Goal: Use online tool/utility: Utilize a website feature to perform a specific function

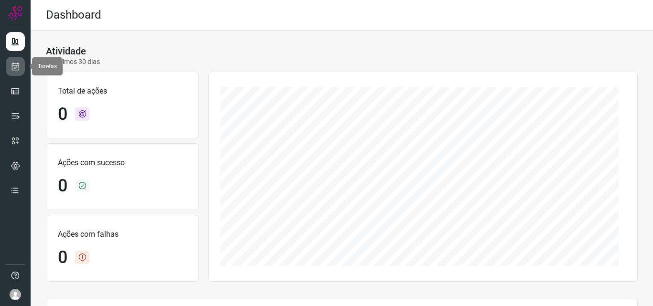
click at [23, 69] on link at bounding box center [15, 66] width 19 height 19
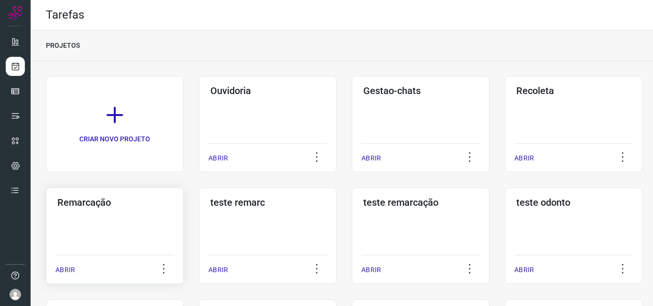
click at [144, 246] on div "Remarcação ABRIR" at bounding box center [115, 236] width 138 height 97
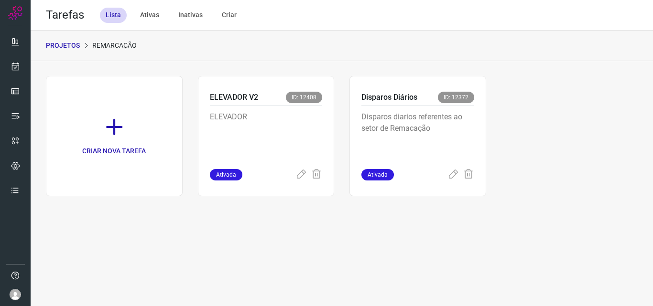
click at [465, 122] on p "Disparos diarios referentes ao setor de Remacação" at bounding box center [417, 135] width 113 height 48
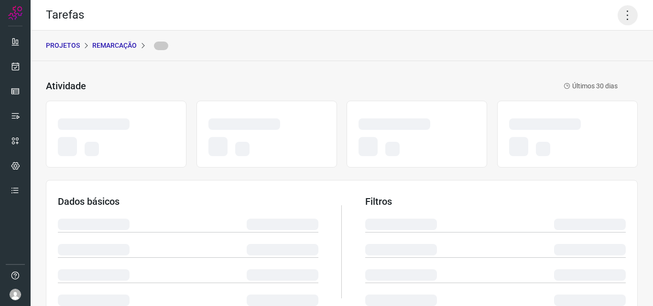
click at [628, 5] on icon at bounding box center [627, 15] width 20 height 20
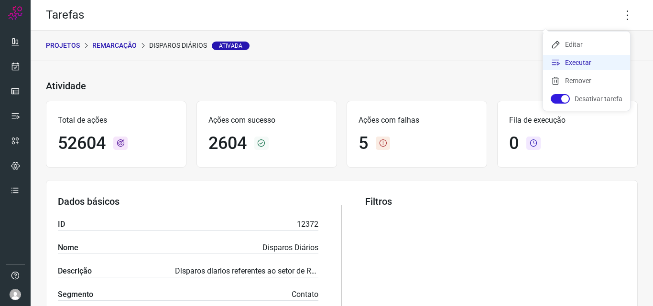
click at [594, 65] on li "Executar" at bounding box center [586, 62] width 87 height 15
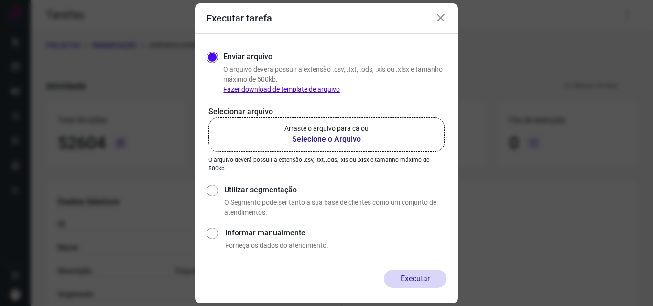
click at [381, 140] on label "Arraste o arquivo para cá ou Selecione o Arquivo" at bounding box center [326, 135] width 236 height 34
click at [0, 0] on input "Arraste o arquivo para cá ou Selecione o Arquivo" at bounding box center [0, 0] width 0 height 0
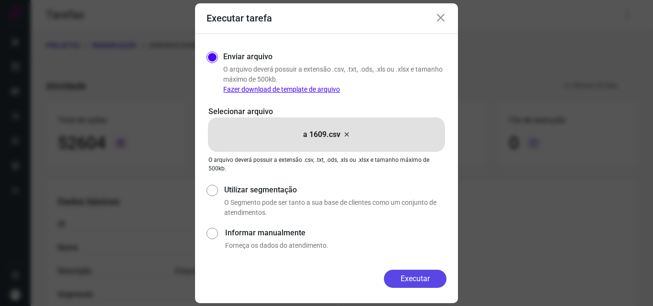
click at [410, 271] on button "Executar" at bounding box center [415, 279] width 63 height 18
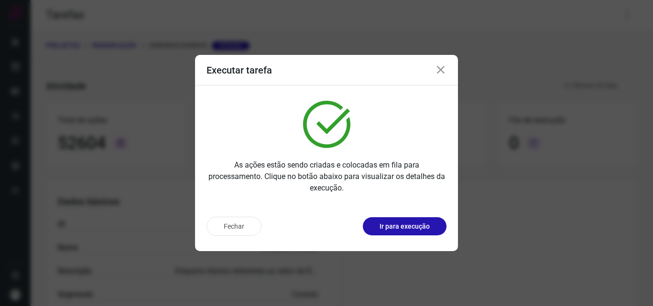
click at [421, 231] on p "Ir para execução" at bounding box center [404, 227] width 50 height 10
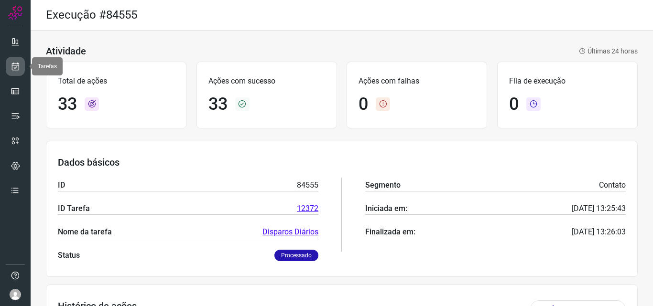
click at [12, 68] on icon at bounding box center [16, 67] width 10 height 10
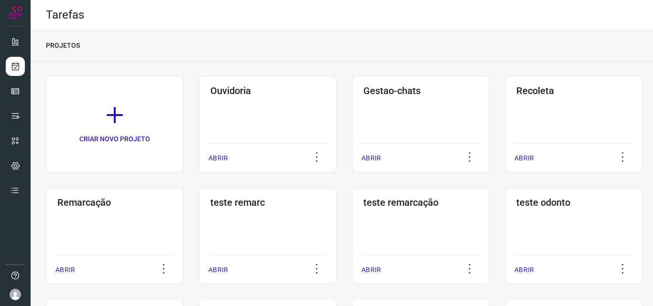
click at [155, 202] on h3 "Remarcação" at bounding box center [114, 202] width 115 height 11
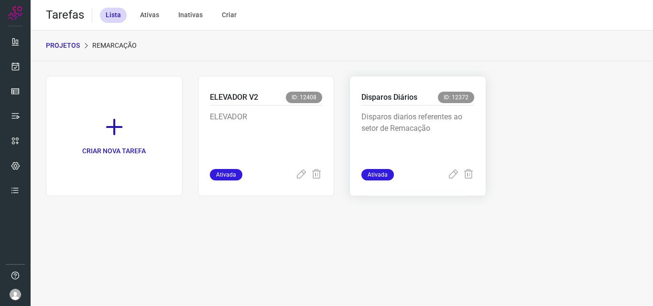
click at [461, 109] on div "Disparos diarios referentes ao setor de Remacação" at bounding box center [417, 138] width 113 height 64
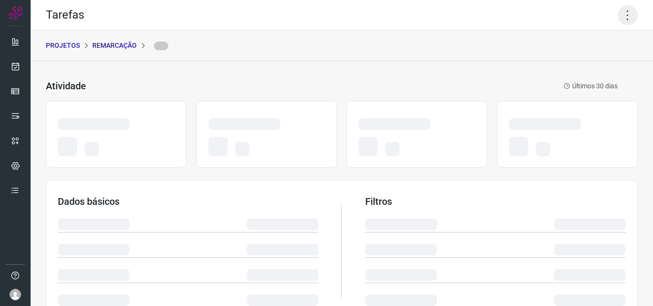
click at [620, 11] on icon at bounding box center [627, 15] width 20 height 20
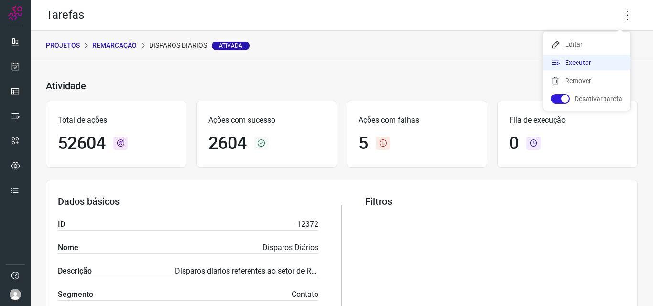
click at [588, 62] on li "Executar" at bounding box center [586, 62] width 87 height 15
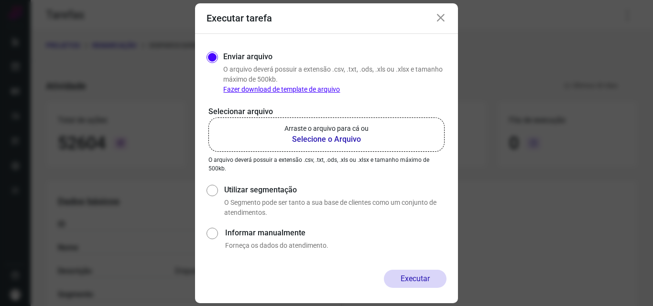
click at [352, 135] on b "Selecione o Arquivo" at bounding box center [326, 139] width 84 height 11
click at [0, 0] on input "Arraste o arquivo para cá ou Selecione o Arquivo" at bounding box center [0, 0] width 0 height 0
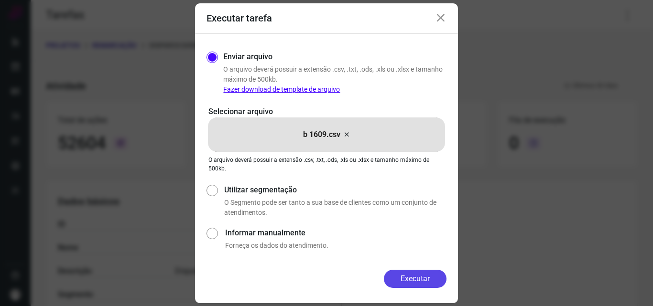
click at [415, 276] on button "Executar" at bounding box center [415, 279] width 63 height 18
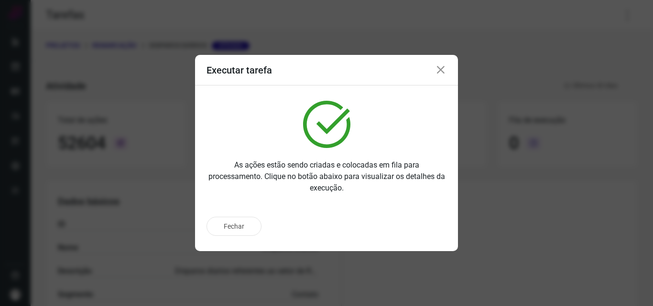
click at [417, 228] on div "Fechar" at bounding box center [326, 226] width 240 height 19
click at [417, 228] on p "Ir para execução" at bounding box center [404, 227] width 50 height 10
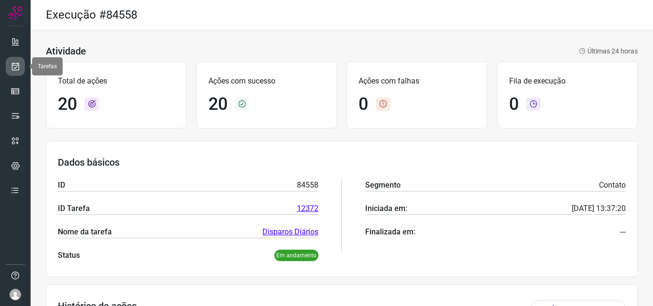
click at [22, 70] on link at bounding box center [15, 66] width 19 height 19
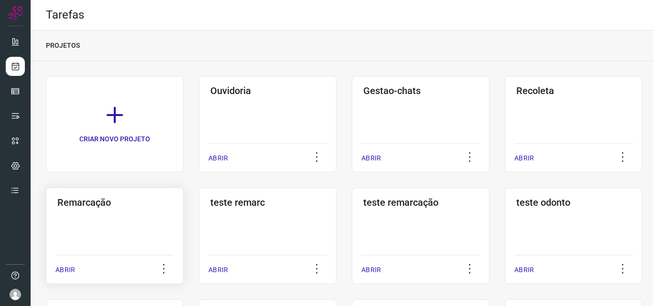
click at [123, 208] on h3 "Remarcação" at bounding box center [114, 202] width 115 height 11
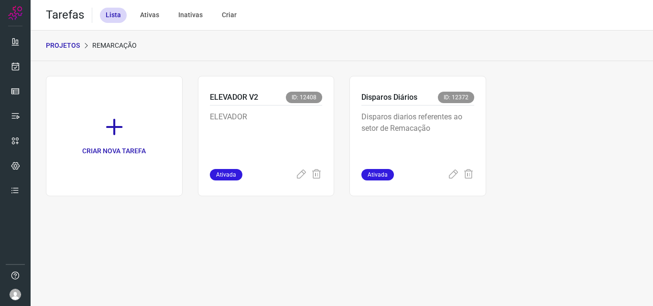
click at [447, 122] on p "Disparos diarios referentes ao setor de Remacação" at bounding box center [417, 135] width 113 height 48
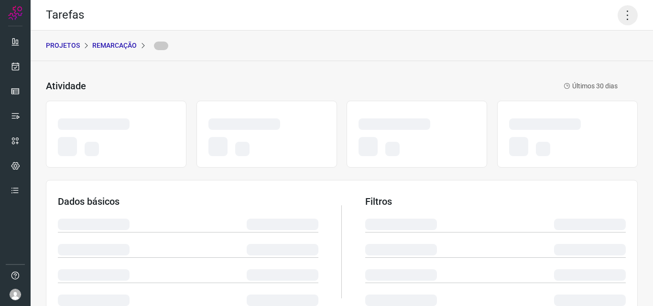
click at [625, 17] on icon at bounding box center [627, 15] width 20 height 20
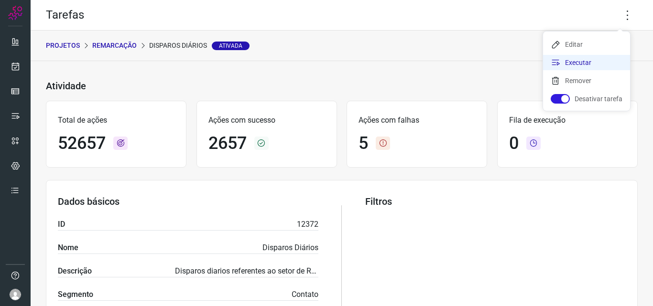
click at [612, 60] on li "Executar" at bounding box center [586, 62] width 87 height 15
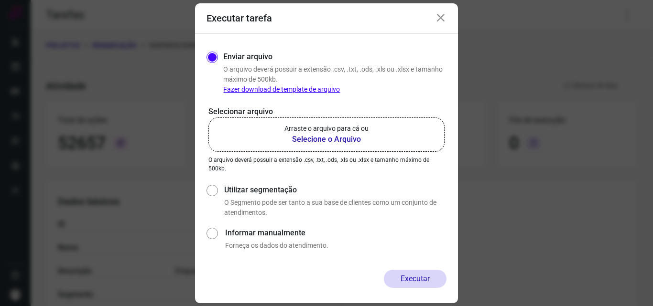
click at [354, 127] on p "Arraste o arquivo para cá ou" at bounding box center [326, 129] width 84 height 10
click at [0, 0] on input "Arraste o arquivo para cá ou Selecione o Arquivo" at bounding box center [0, 0] width 0 height 0
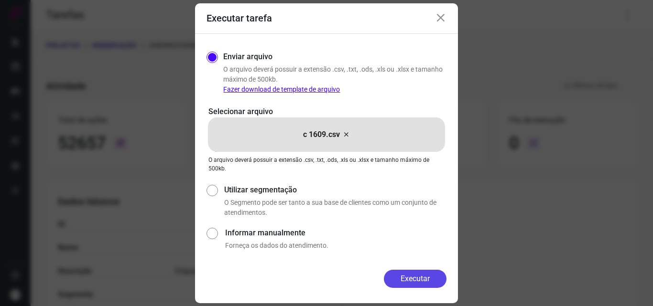
click at [421, 280] on button "Executar" at bounding box center [415, 279] width 63 height 18
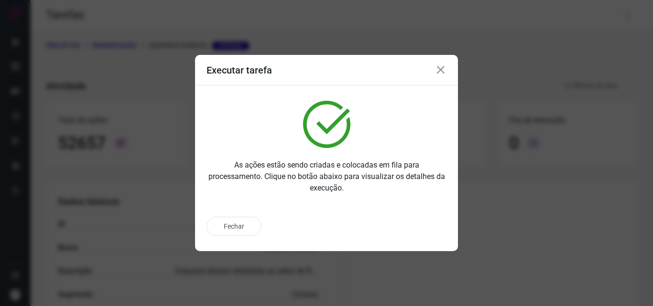
click at [419, 226] on div "Fechar" at bounding box center [326, 226] width 240 height 19
click at [419, 226] on p "Ir para execução" at bounding box center [404, 227] width 50 height 10
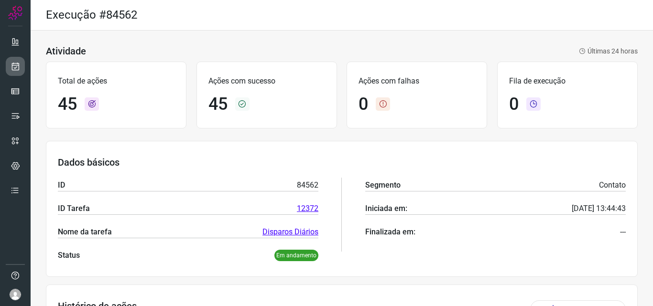
click at [8, 63] on link at bounding box center [15, 66] width 19 height 19
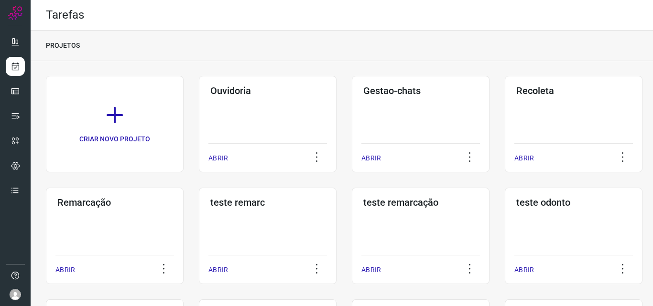
click at [134, 217] on div "Remarcação ABRIR" at bounding box center [115, 236] width 138 height 97
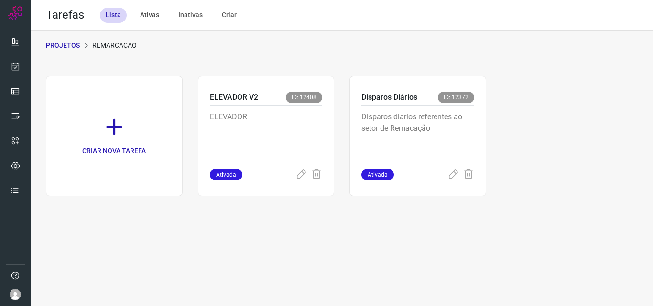
click at [442, 121] on p "Disparos diarios referentes ao setor de Remacação" at bounding box center [417, 135] width 113 height 48
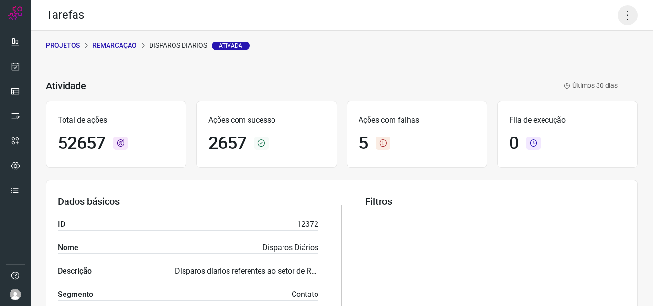
click at [620, 17] on icon at bounding box center [627, 15] width 20 height 20
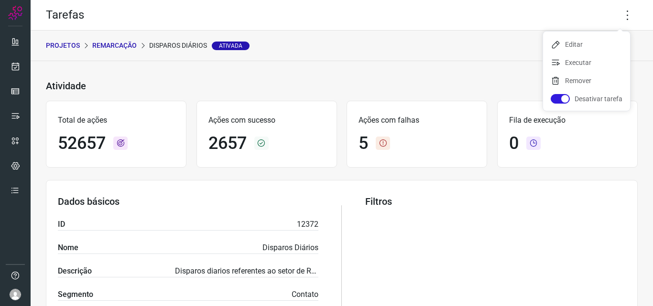
click at [583, 71] on ul "Editar Executar Remover Desativar tarefa" at bounding box center [586, 71] width 87 height 79
click at [588, 62] on li "Executar" at bounding box center [586, 62] width 87 height 15
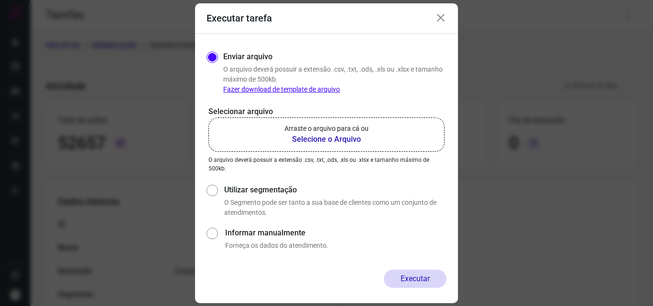
click at [302, 138] on b "Selecione o Arquivo" at bounding box center [326, 139] width 84 height 11
click at [0, 0] on input "Arraste o arquivo para cá ou Selecione o Arquivo" at bounding box center [0, 0] width 0 height 0
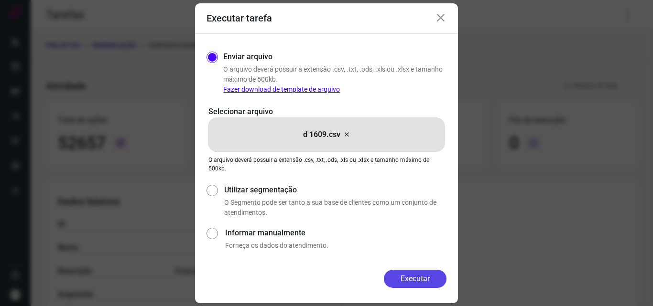
click at [403, 279] on button "Executar" at bounding box center [415, 279] width 63 height 18
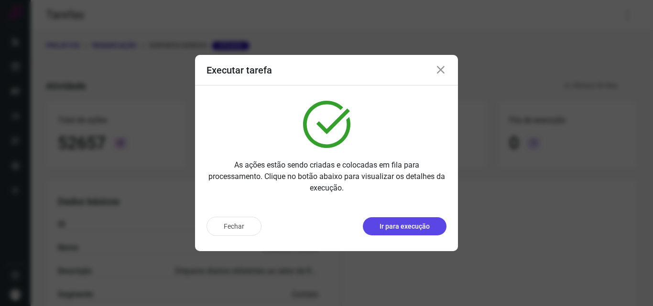
click at [430, 233] on button "Ir para execução" at bounding box center [405, 226] width 84 height 18
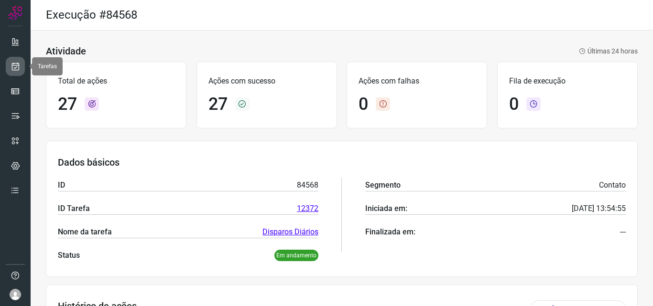
click at [17, 70] on icon at bounding box center [16, 67] width 10 height 10
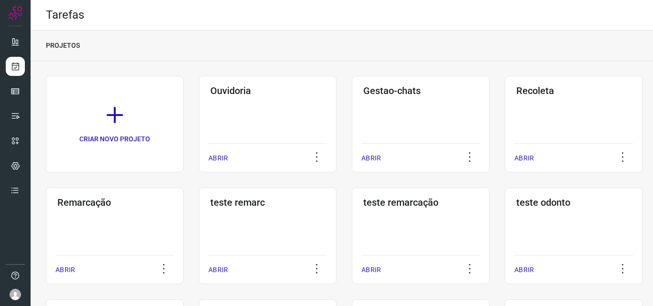
click at [140, 232] on div "Remarcação ABRIR" at bounding box center [115, 236] width 138 height 97
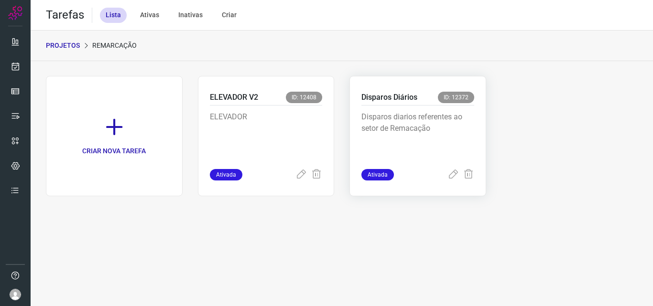
click at [409, 107] on div "Disparos diarios referentes ao setor de Remacação" at bounding box center [417, 138] width 113 height 64
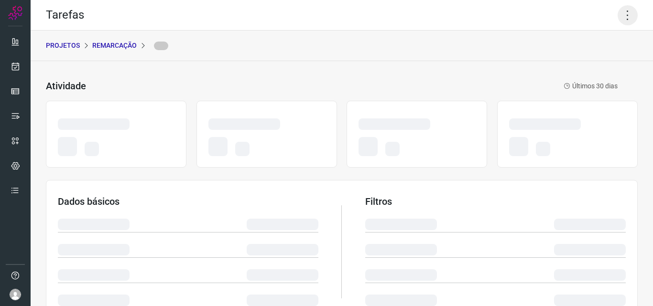
click at [621, 11] on icon at bounding box center [627, 15] width 20 height 20
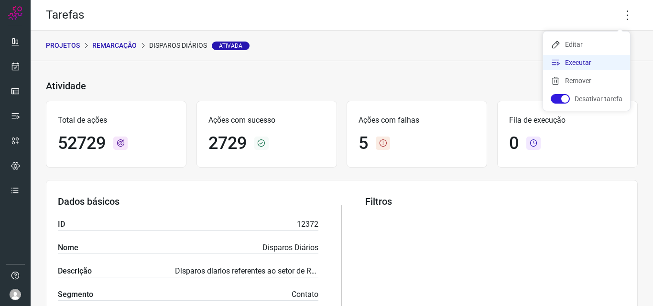
click at [596, 58] on li "Executar" at bounding box center [586, 62] width 87 height 15
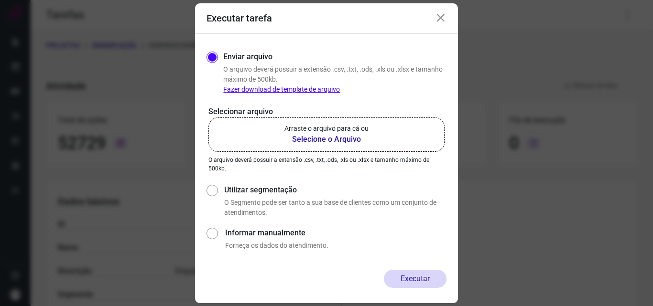
click at [377, 134] on label "Arraste o arquivo para cá ou Selecione o Arquivo" at bounding box center [326, 135] width 236 height 34
click at [0, 0] on input "Arraste o arquivo para cá ou Selecione o Arquivo" at bounding box center [0, 0] width 0 height 0
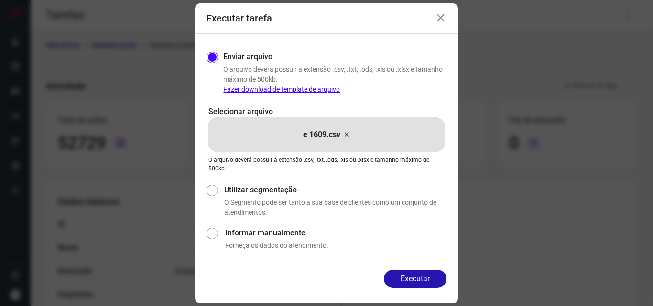
click at [420, 285] on button "Executar" at bounding box center [415, 279] width 63 height 18
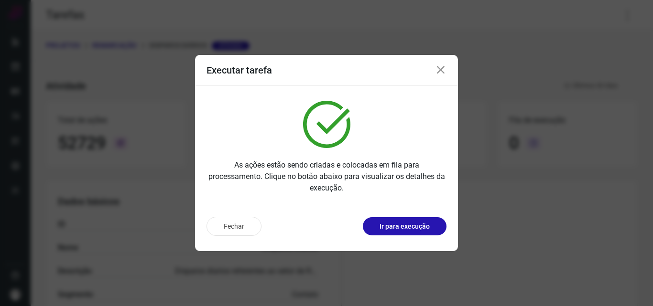
click at [430, 237] on div "Fechar Ir para execução" at bounding box center [326, 230] width 263 height 42
click at [432, 231] on button "Ir para execução" at bounding box center [405, 226] width 84 height 18
